Goal: Task Accomplishment & Management: Complete application form

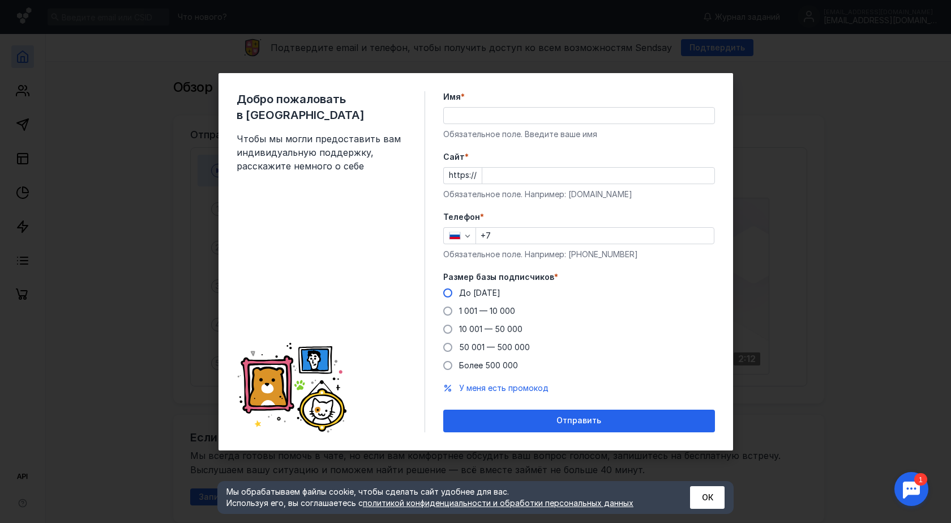
click at [449, 294] on span at bounding box center [447, 292] width 9 height 9
click at [0, 0] on input "До [DATE]" at bounding box center [0, 0] width 0 height 0
click at [463, 113] on input "Имя *" at bounding box center [579, 116] width 271 height 16
type input "[PERSON_NAME]"
paste input "[DOMAIN_NAME][URL]"
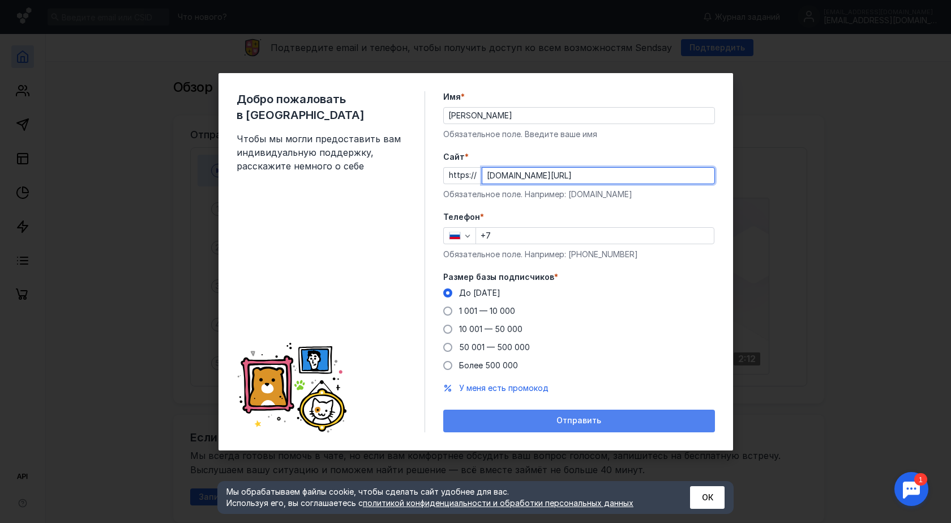
type input "[DOMAIN_NAME][URL]"
click at [584, 417] on span "Отправить" at bounding box center [579, 421] width 45 height 10
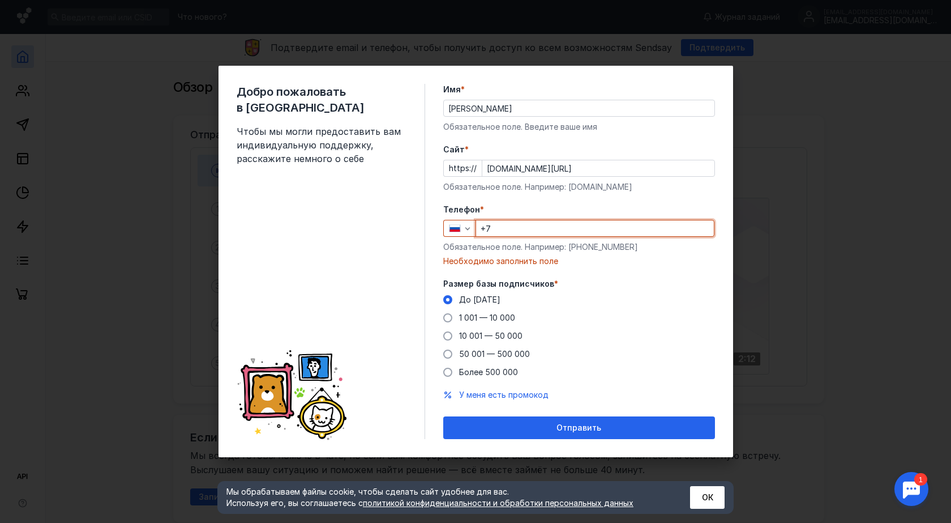
click at [492, 228] on input "+7" at bounding box center [595, 228] width 238 height 16
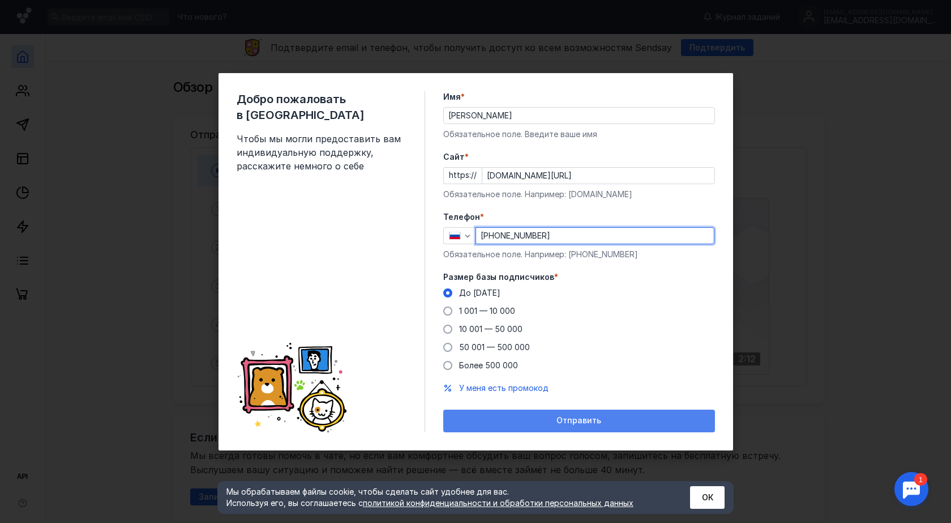
type input "[PHONE_NUMBER]"
click at [566, 425] on span "Отправить" at bounding box center [579, 421] width 45 height 10
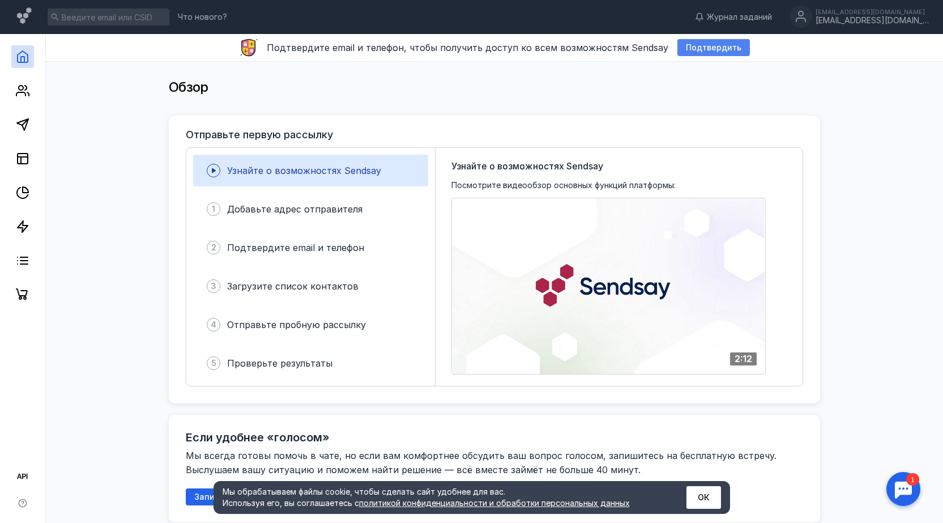
click at [713, 53] on div "Подтвердить" at bounding box center [713, 47] width 72 height 17
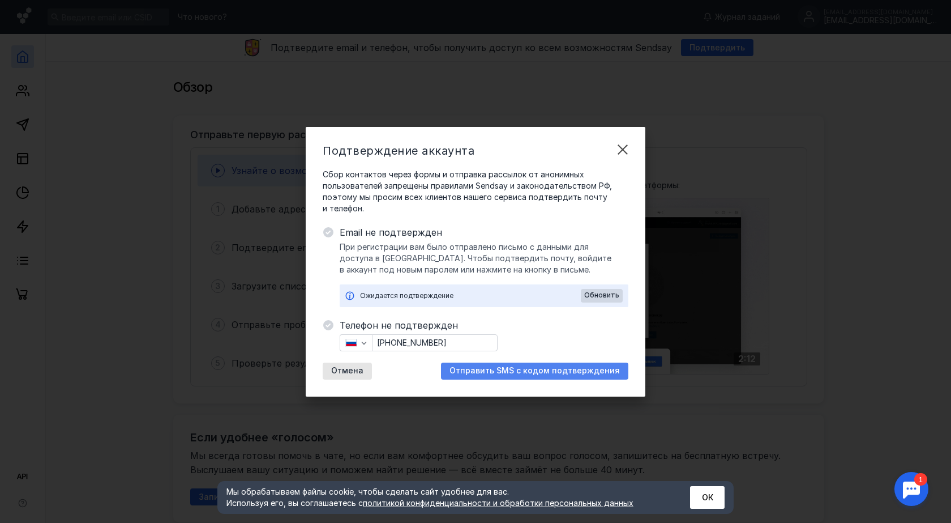
click at [557, 373] on span "Отправить SMS с кодом подтверждения" at bounding box center [535, 371] width 170 height 10
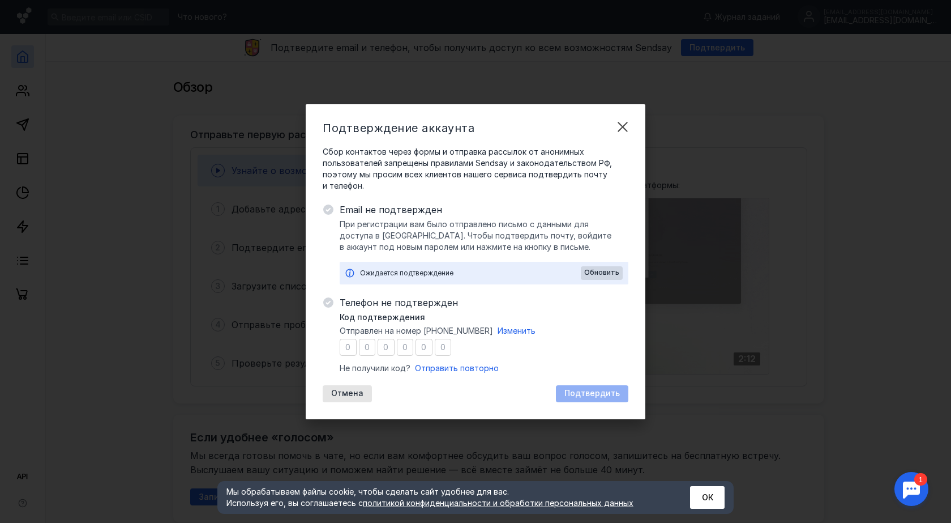
click at [347, 346] on input "number" at bounding box center [348, 347] width 17 height 17
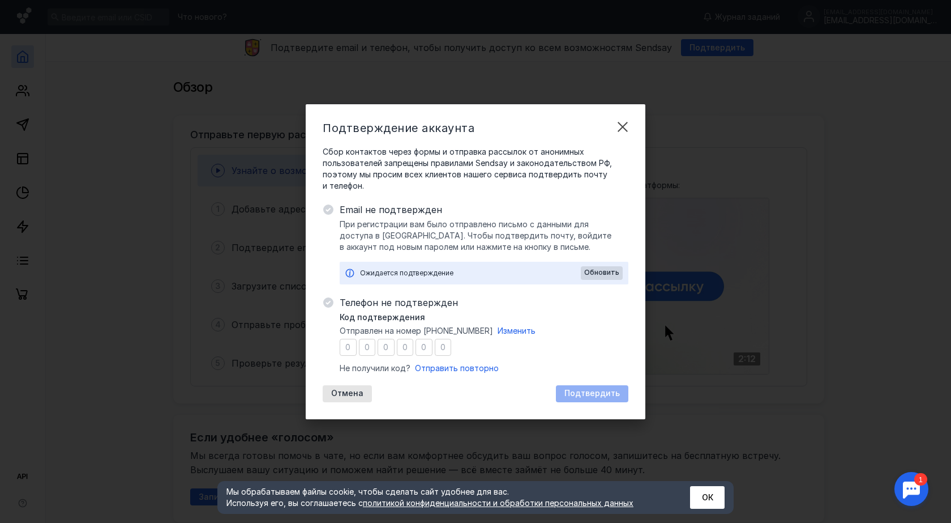
type input "4"
type input "1"
type input "2"
type input "5"
type input "9"
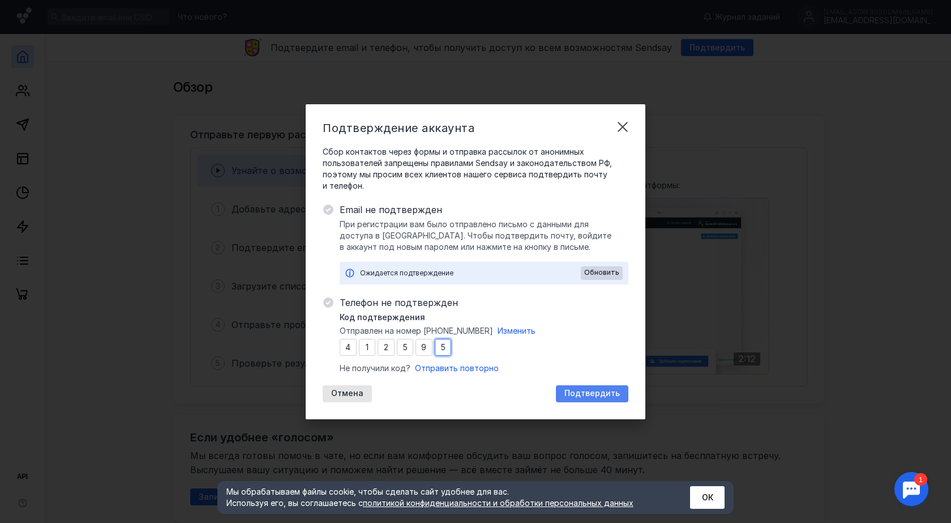
type input "5"
click at [600, 390] on span "Подтвердить" at bounding box center [592, 393] width 55 height 10
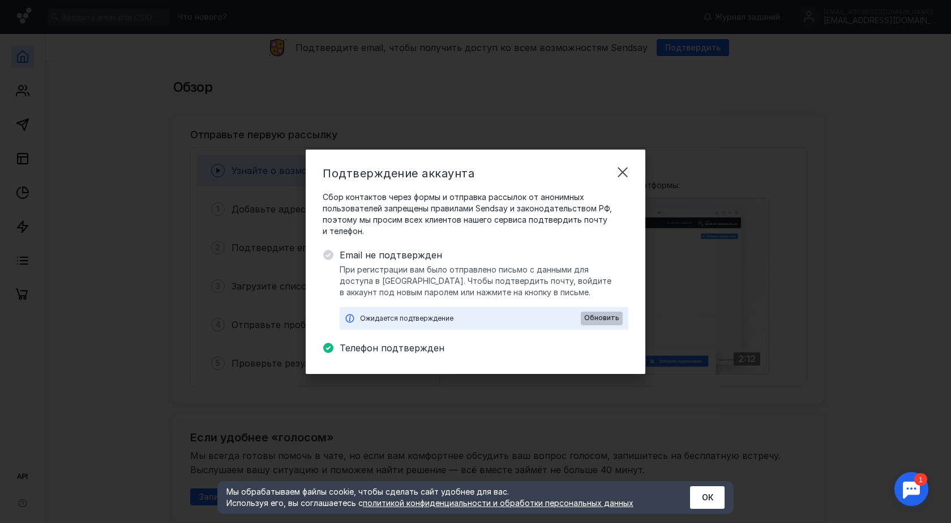
click at [601, 317] on span "Обновить" at bounding box center [601, 318] width 35 height 8
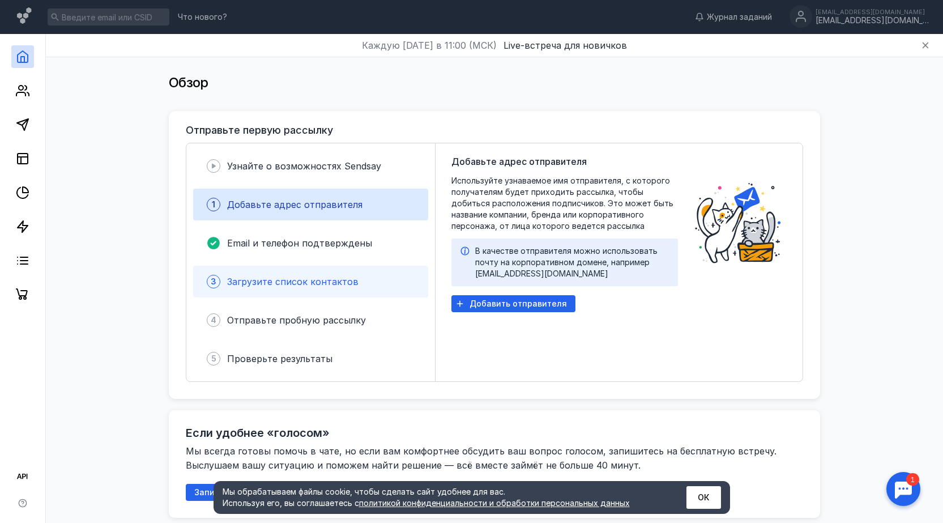
click at [297, 281] on span "Загрузите список контактов" at bounding box center [292, 281] width 131 height 11
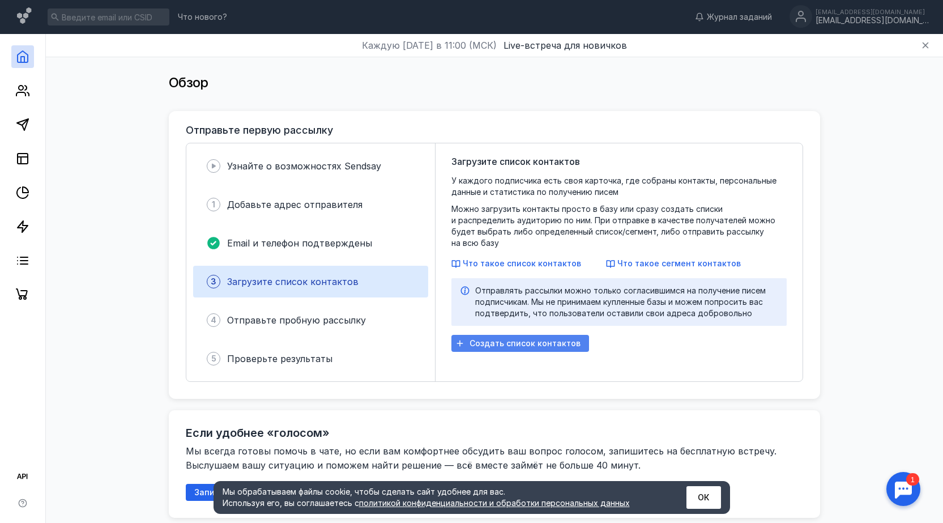
click at [541, 339] on span "Создать список контактов" at bounding box center [524, 344] width 111 height 10
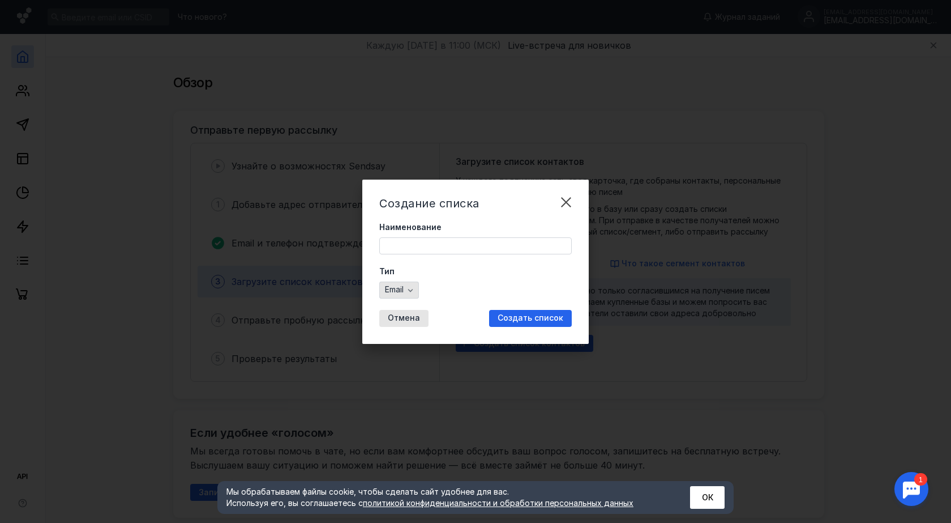
click at [414, 292] on icon "button" at bounding box center [410, 289] width 9 height 9
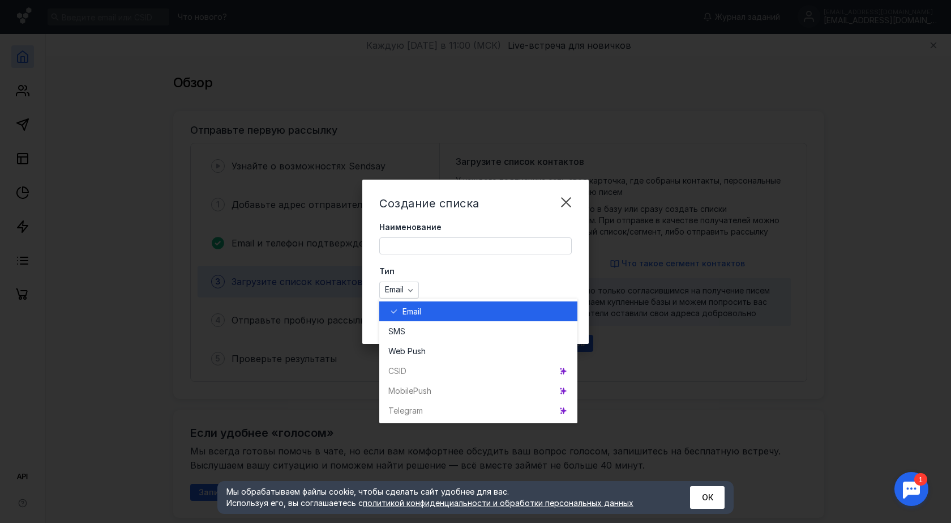
click at [467, 277] on div "Тип Email" at bounding box center [475, 282] width 193 height 33
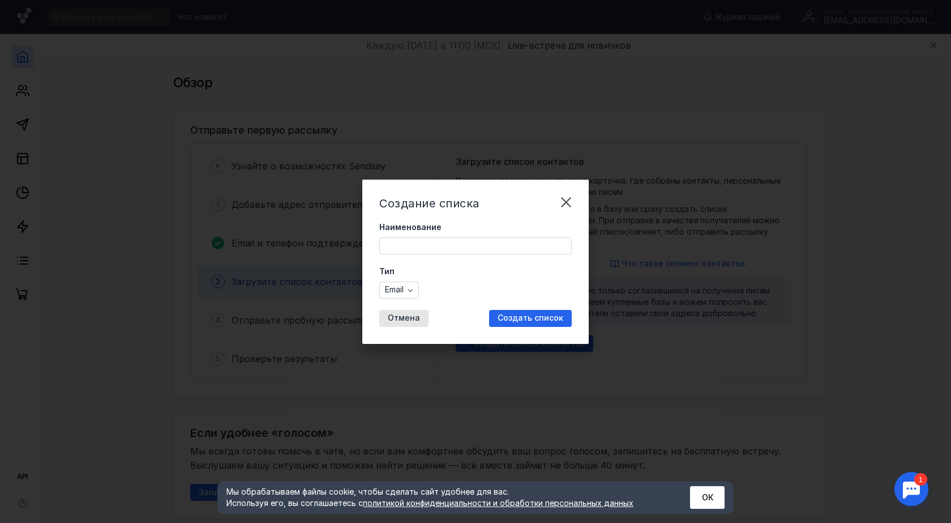
click at [403, 245] on input "Наименование" at bounding box center [475, 246] width 191 height 16
type input "[PERSON_NAME]"
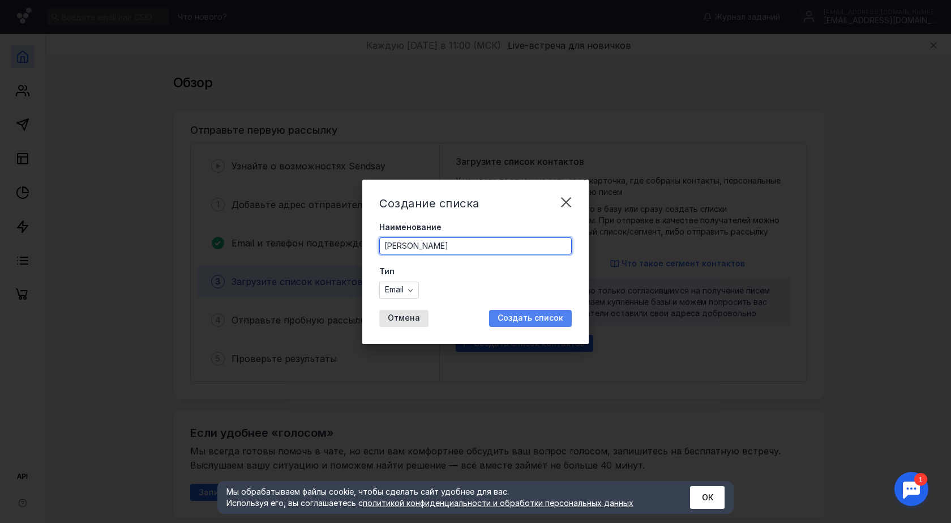
click at [544, 321] on span "Создать список" at bounding box center [531, 318] width 66 height 10
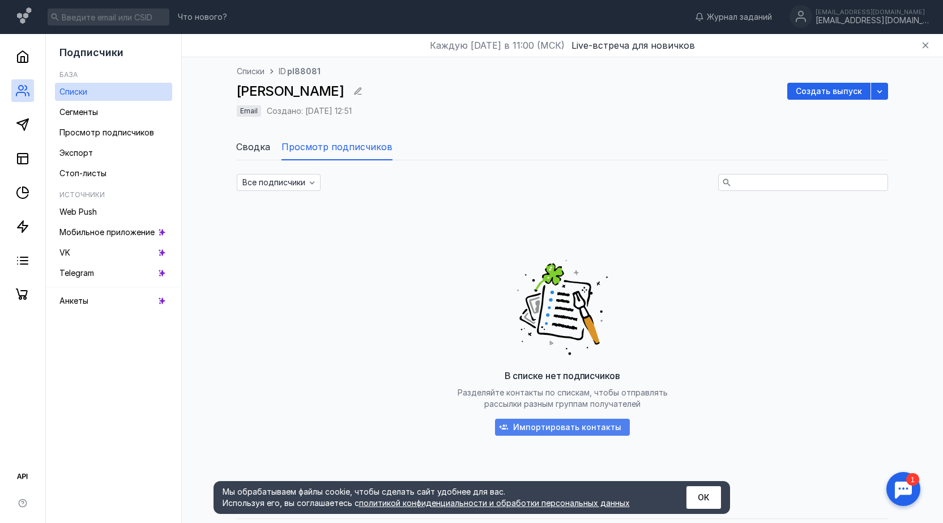
click at [578, 428] on span "Импортировать контакты" at bounding box center [567, 427] width 108 height 10
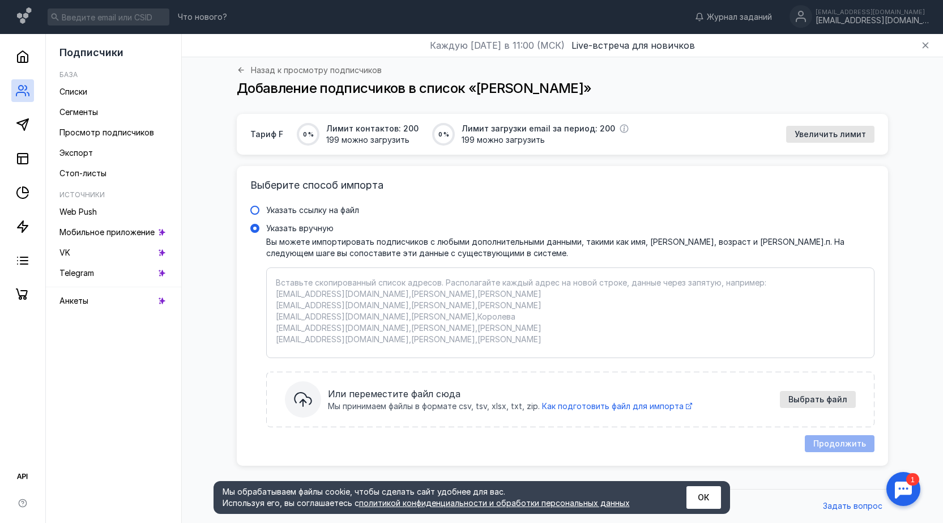
click at [256, 212] on span at bounding box center [254, 210] width 9 height 9
click at [0, 0] on input "Указать ссылку на файл" at bounding box center [0, 0] width 0 height 0
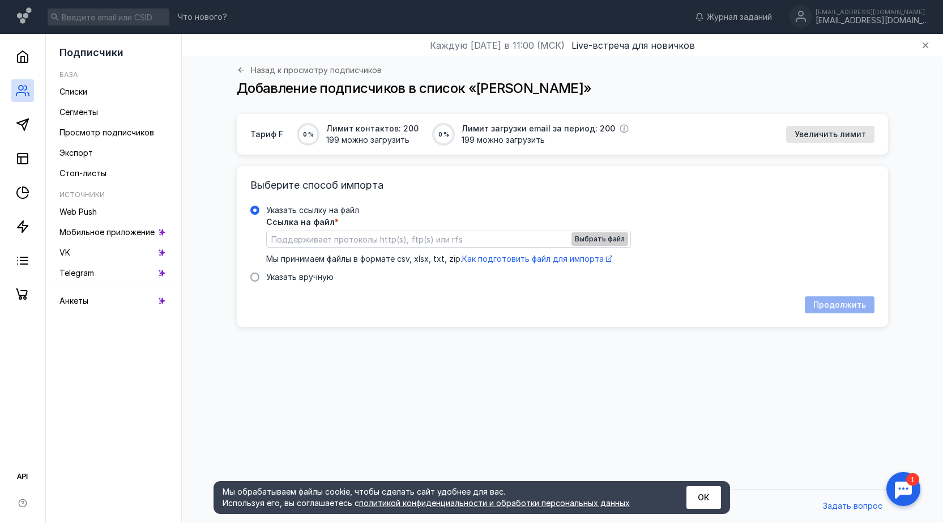
click at [613, 240] on span "Выбрать файл" at bounding box center [600, 239] width 50 height 8
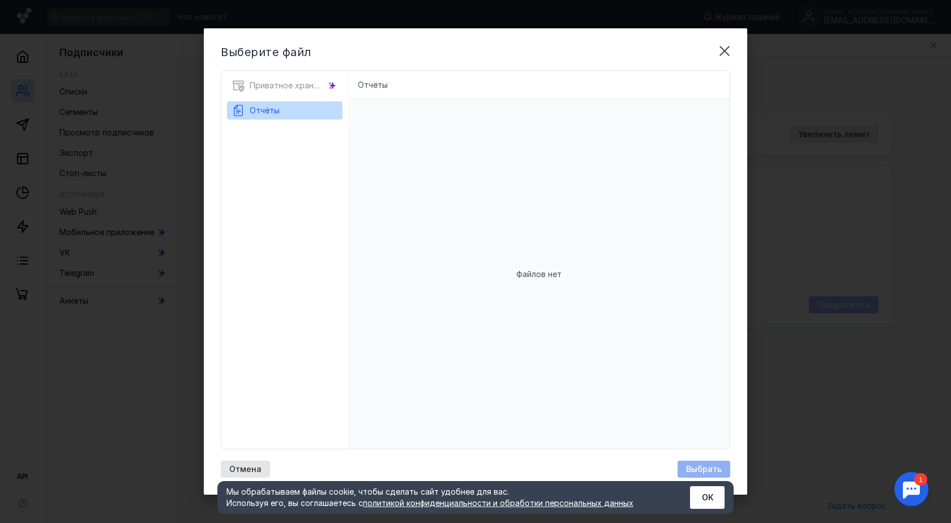
click at [366, 87] on li "Отчёты" at bounding box center [373, 84] width 30 height 11
click at [361, 84] on li "Отчёты" at bounding box center [373, 84] width 30 height 11
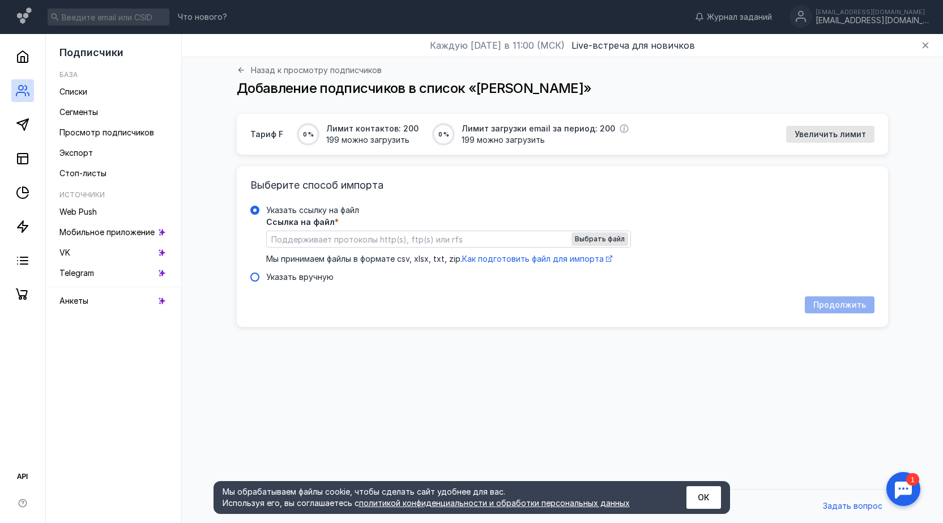
click at [257, 277] on span at bounding box center [254, 276] width 9 height 9
click at [0, 0] on input "Указать вручную" at bounding box center [0, 0] width 0 height 0
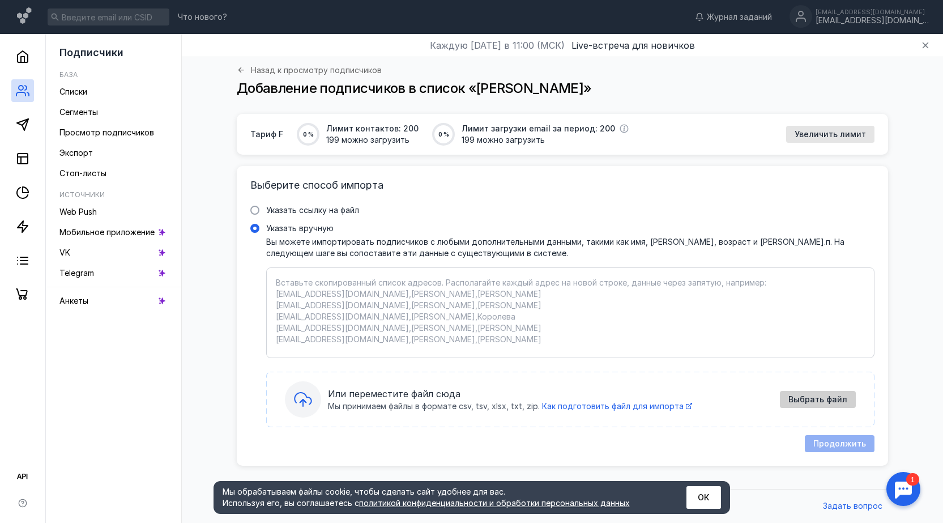
click at [813, 396] on span "Выбрать файл" at bounding box center [817, 400] width 59 height 10
click at [257, 210] on span at bounding box center [254, 210] width 9 height 9
click at [0, 0] on input "Указать ссылку на файл" at bounding box center [0, 0] width 0 height 0
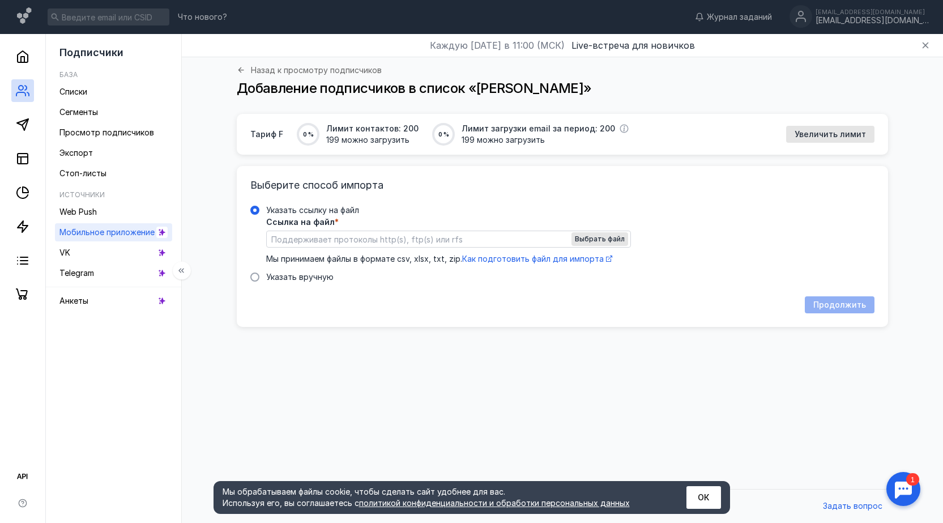
click at [107, 230] on span "Мобильное приложение" at bounding box center [106, 232] width 95 height 10
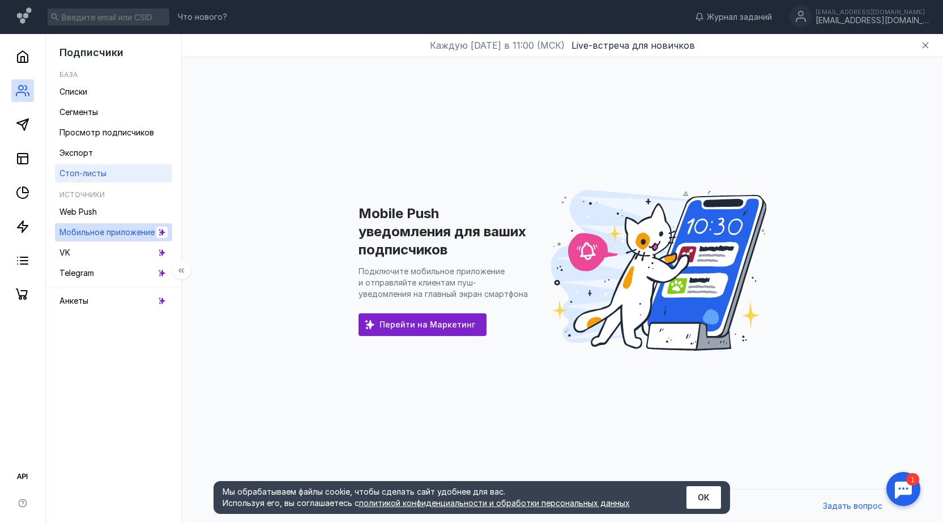
click at [91, 176] on span "Стоп-листы" at bounding box center [82, 173] width 47 height 10
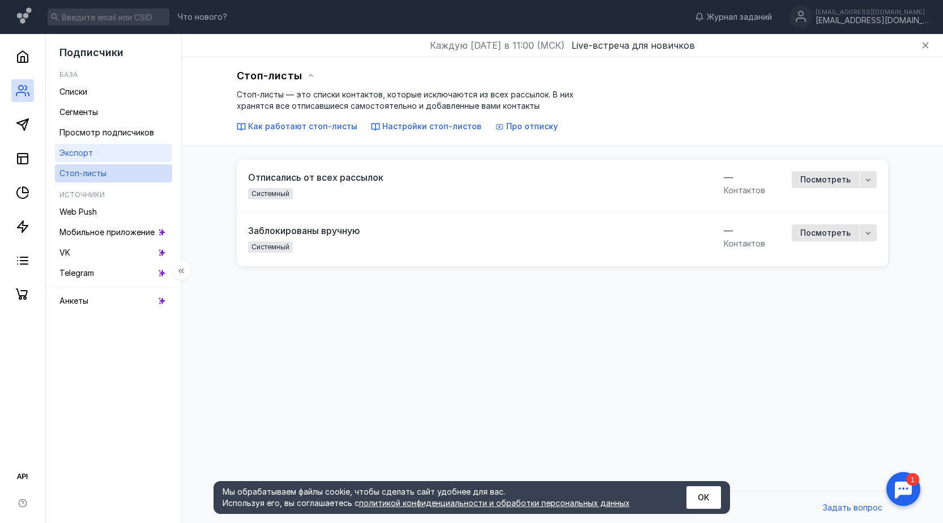
click at [82, 153] on span "Экспорт" at bounding box center [75, 153] width 33 height 10
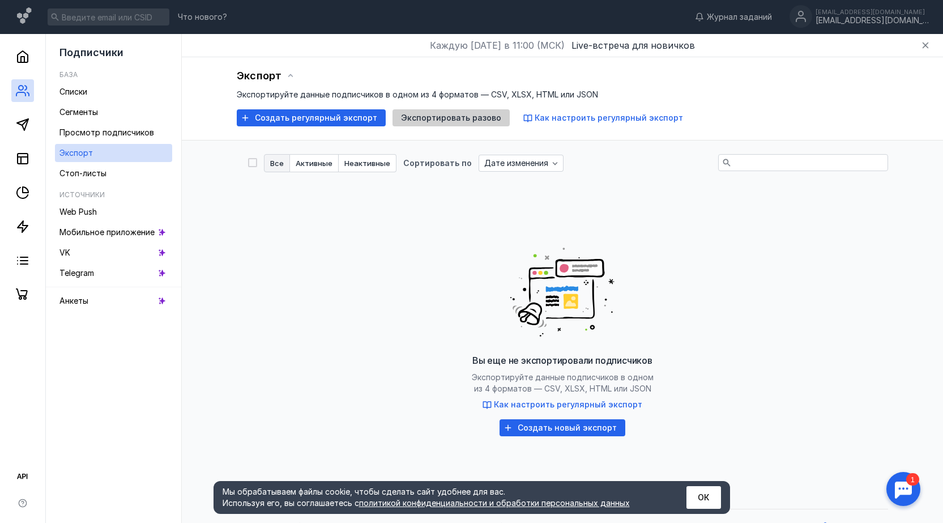
click at [463, 121] on span "Экспортировать разово" at bounding box center [451, 118] width 100 height 10
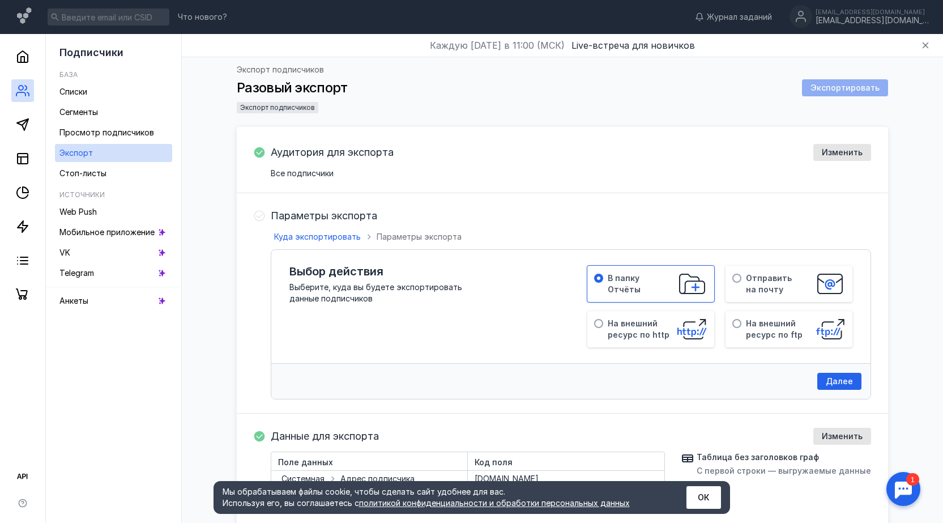
click at [341, 180] on div "Аудитория для экспорта Изменить Все подписчики" at bounding box center [562, 161] width 651 height 63
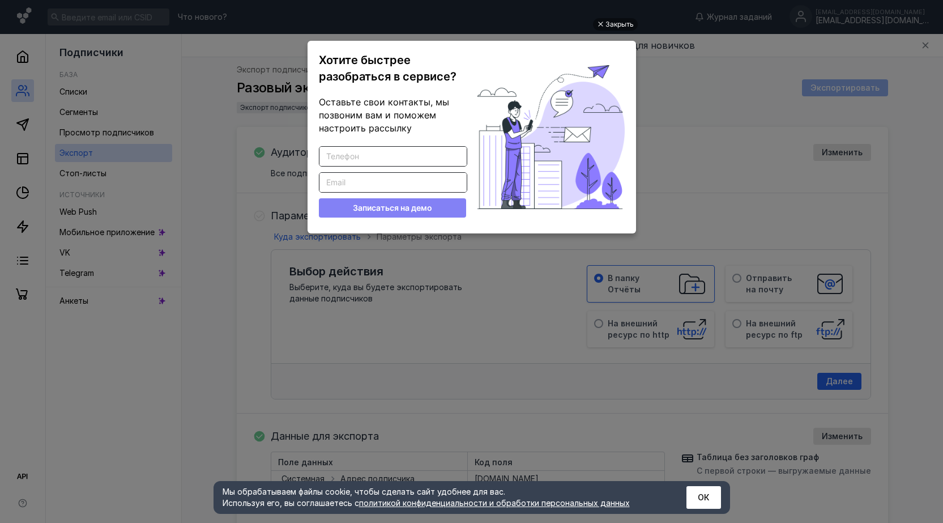
click at [661, 71] on ul "Закрыть Хотите быстрее разобраться в сервисе? Оставьте свои контакты, мы позвон…" at bounding box center [471, 262] width 943 height 523
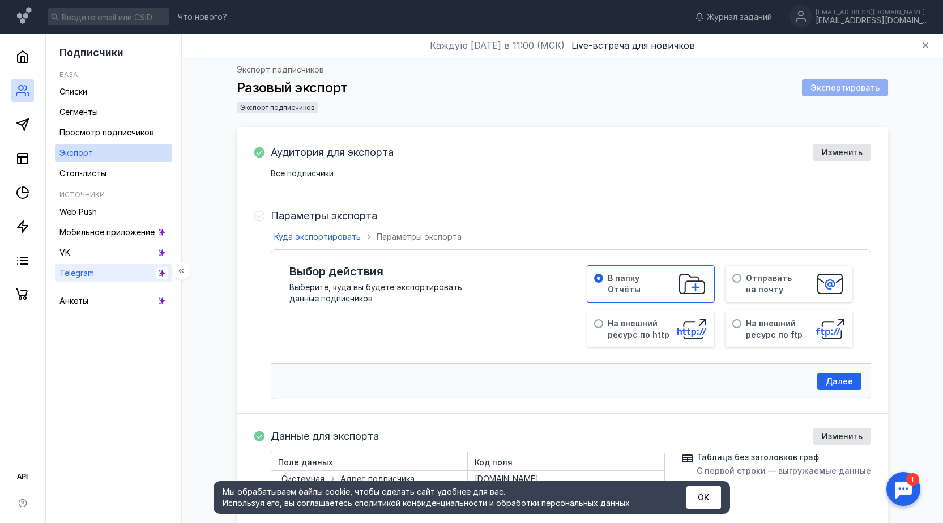
click at [99, 272] on link "Telegram" at bounding box center [113, 273] width 117 height 18
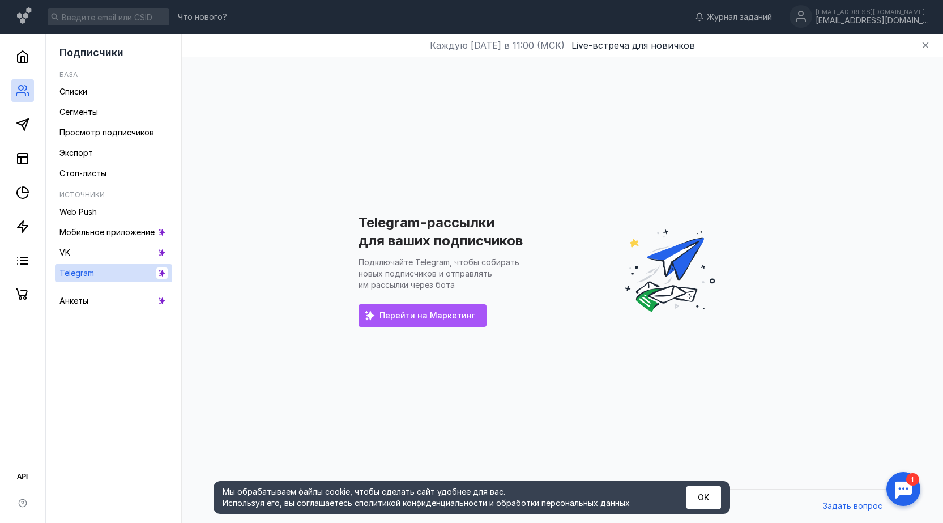
click at [446, 321] on div "Перейти на Маркетинг" at bounding box center [422, 315] width 128 height 23
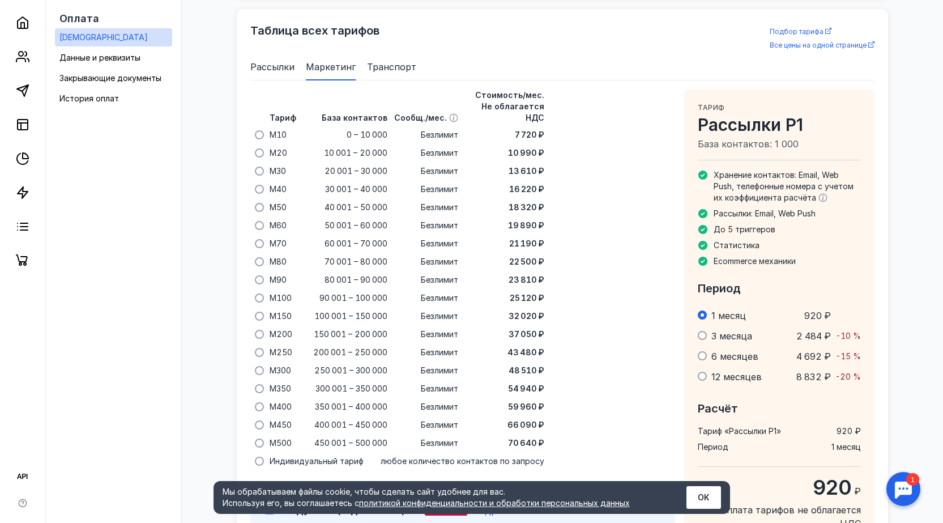
scroll to position [728, 0]
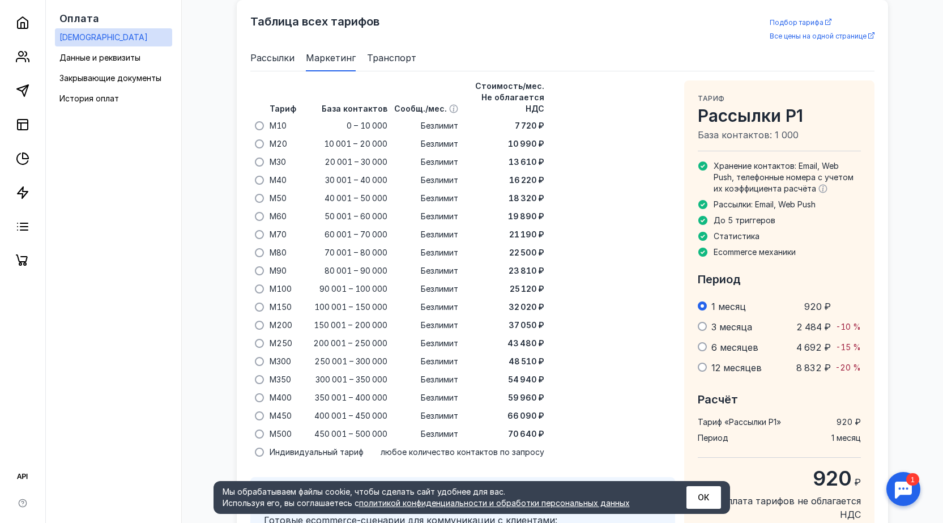
click at [385, 62] on span "Транспорт" at bounding box center [391, 58] width 49 height 14
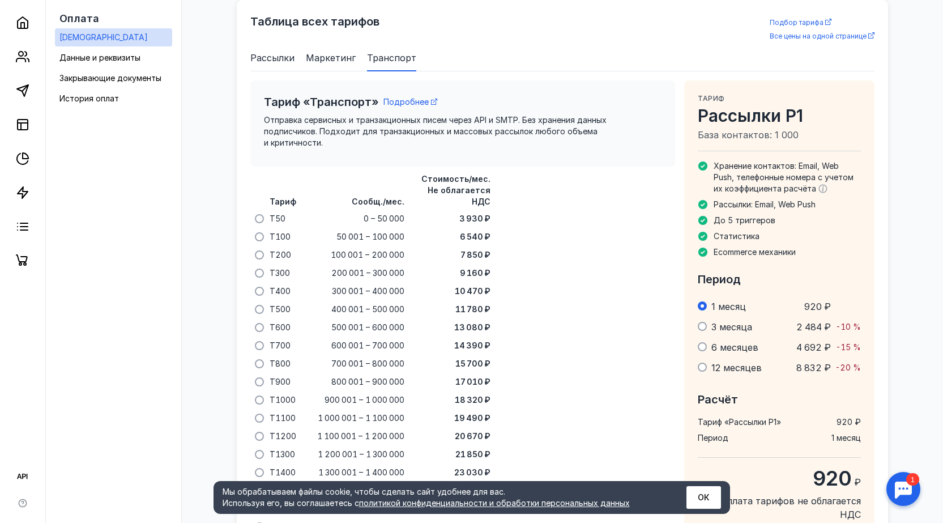
click at [273, 57] on span "Рассылки" at bounding box center [272, 58] width 44 height 14
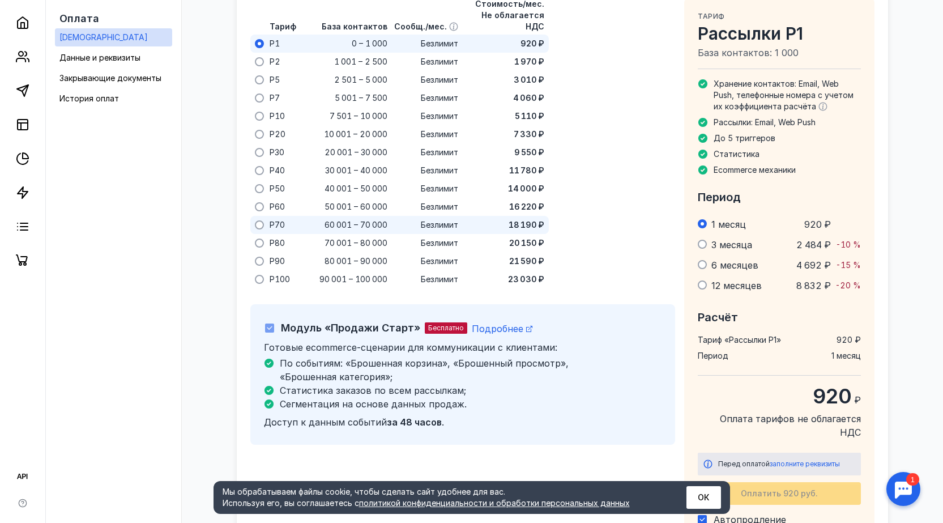
scroll to position [841, 0]
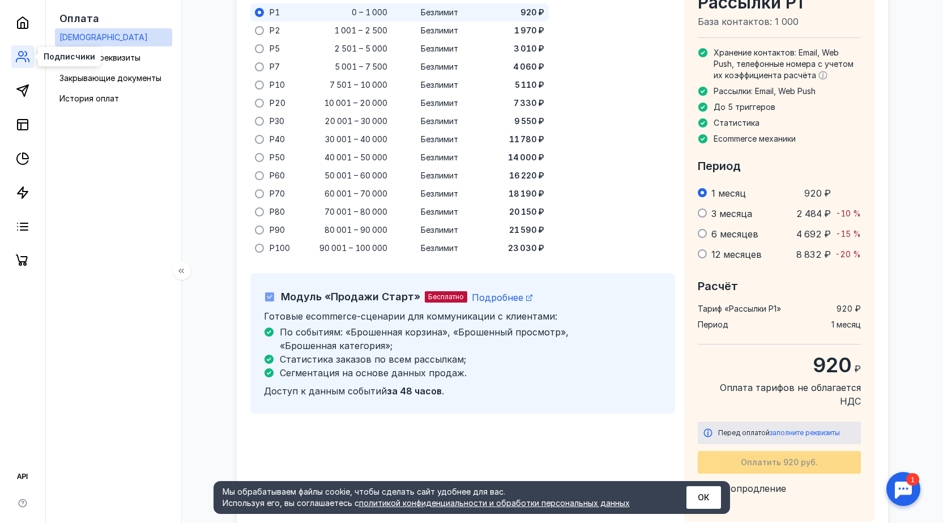
click at [20, 61] on icon at bounding box center [23, 57] width 14 height 14
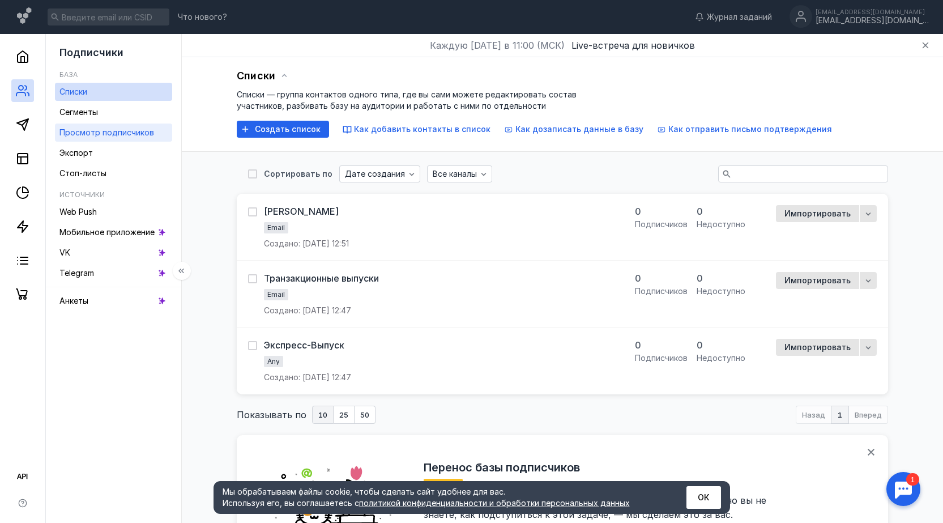
click at [118, 135] on span "Просмотр подписчиков" at bounding box center [106, 132] width 95 height 10
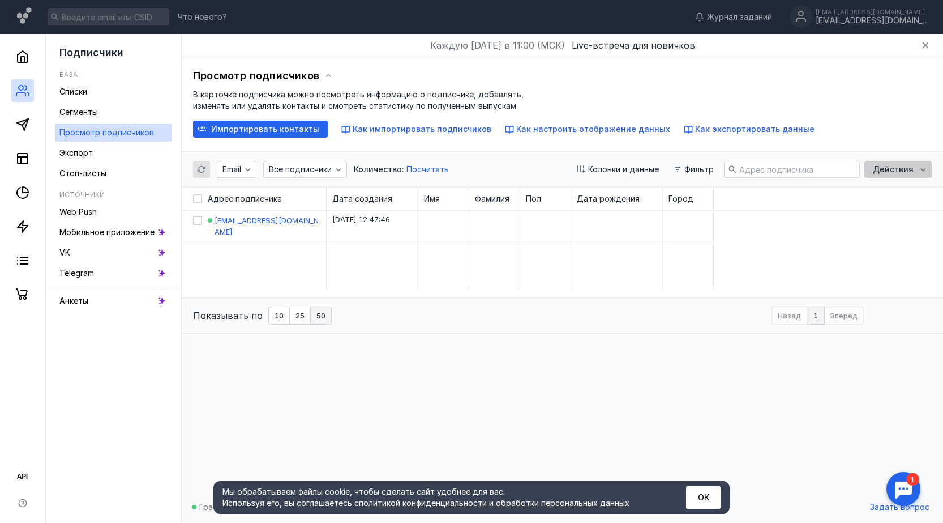
click at [917, 170] on div "Действия" at bounding box center [894, 170] width 52 height 10
click at [414, 129] on span "Как импортировать подписчиков" at bounding box center [422, 129] width 139 height 10
click at [330, 166] on span "Все подписчики" at bounding box center [300, 170] width 63 height 10
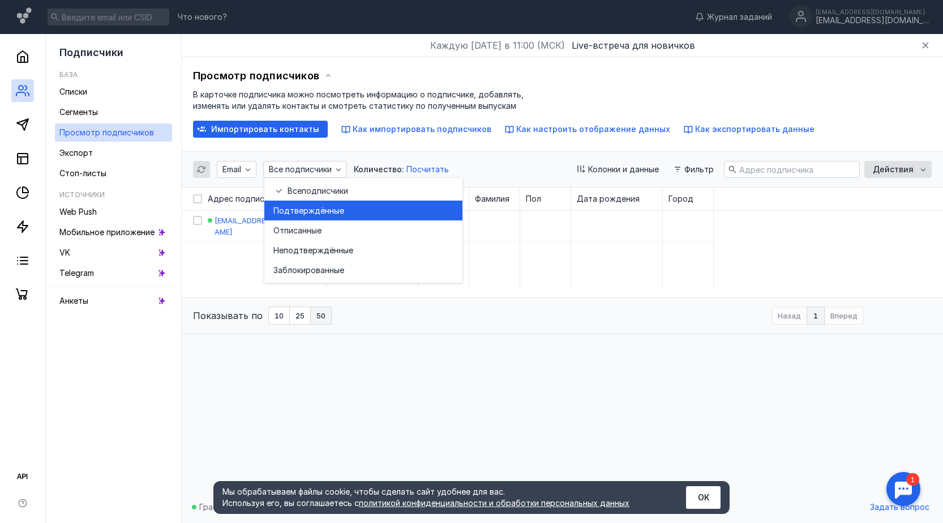
click at [332, 211] on span "верждённые" at bounding box center [319, 210] width 50 height 11
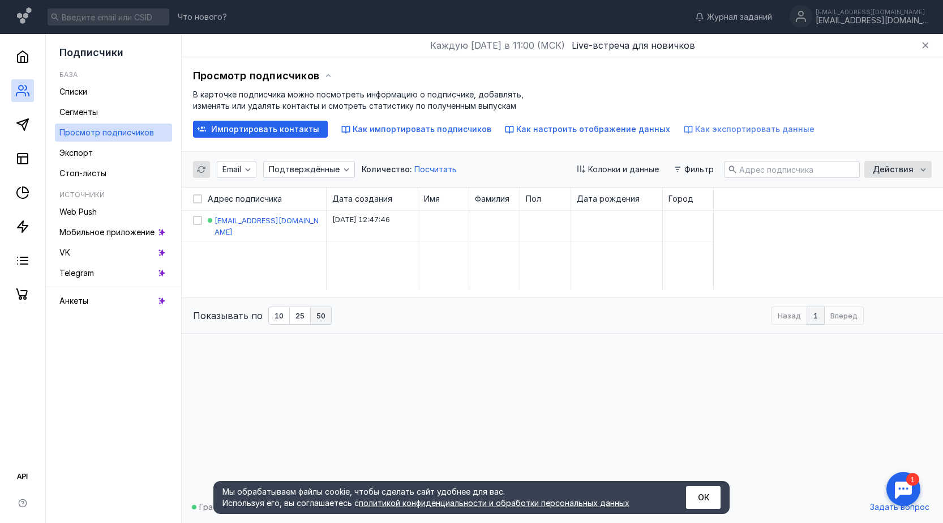
click at [726, 130] on span "Как экспортировать данные" at bounding box center [754, 129] width 119 height 10
click at [923, 164] on div "button" at bounding box center [923, 169] width 11 height 11
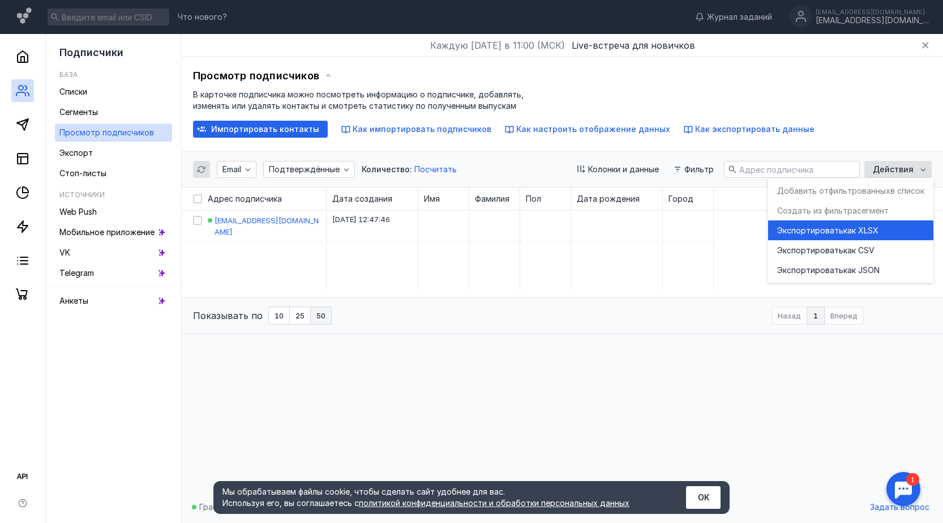
click at [875, 233] on span "как XLSX" at bounding box center [861, 230] width 35 height 11
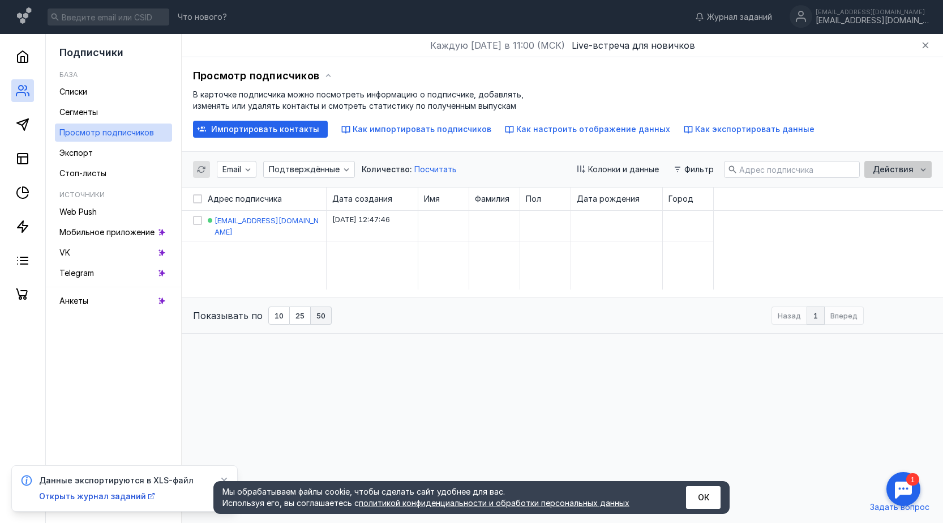
click at [920, 171] on icon "button" at bounding box center [923, 169] width 9 height 9
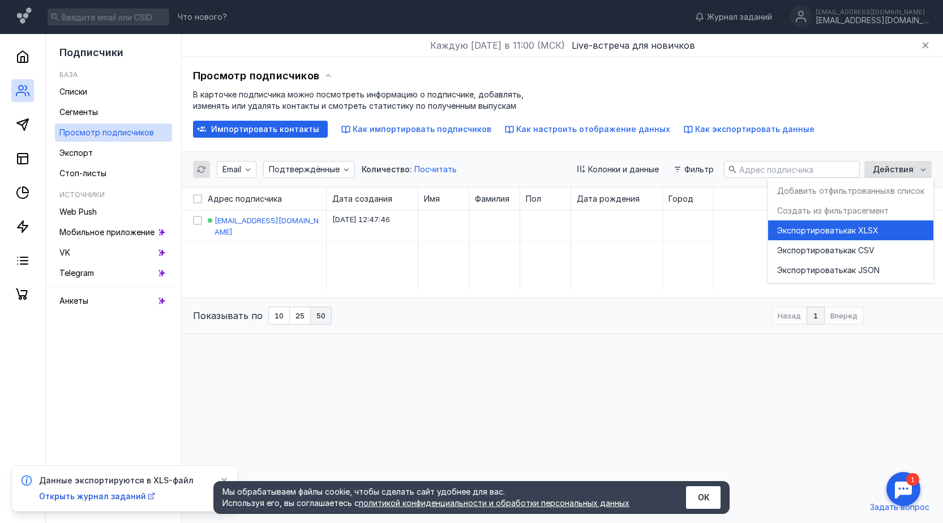
click at [862, 234] on span "как XLSX" at bounding box center [861, 230] width 35 height 11
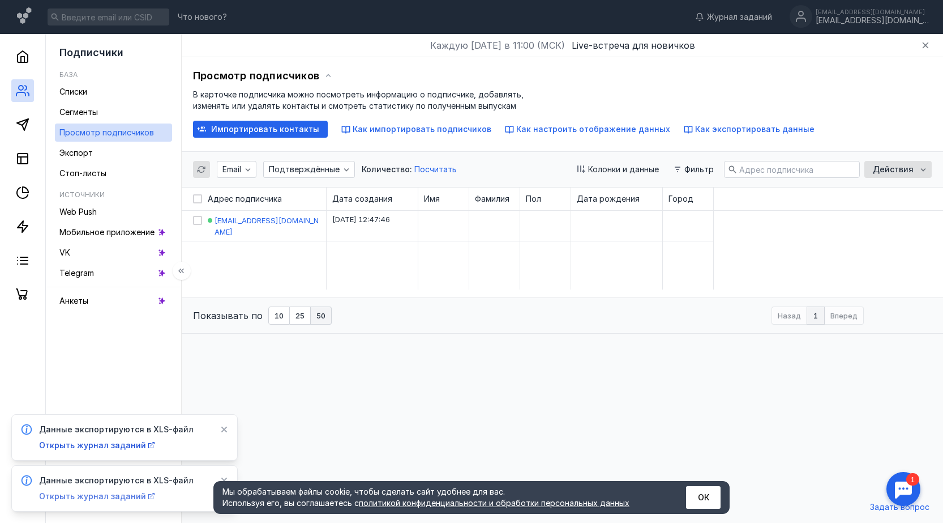
click at [105, 494] on span "Открыть журнал заданий" at bounding box center [92, 496] width 107 height 10
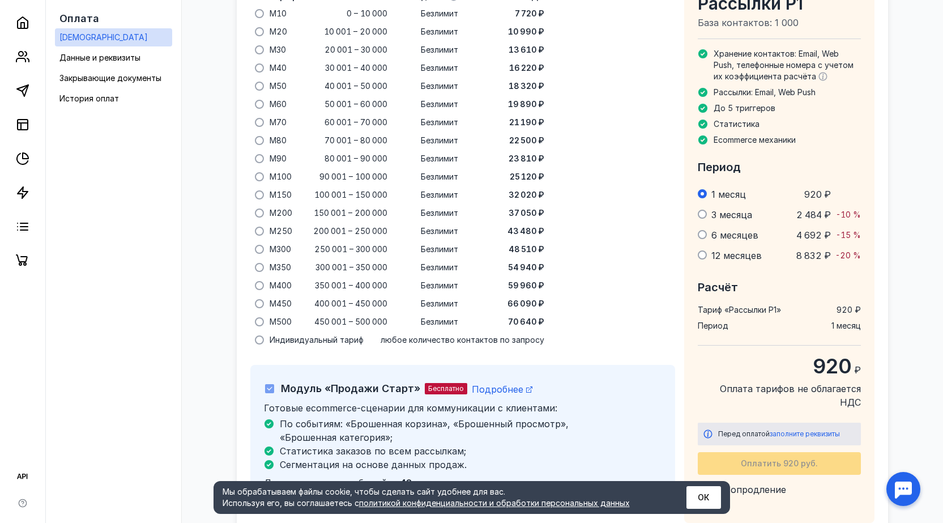
scroll to position [728, 0]
